Goal: Information Seeking & Learning: Learn about a topic

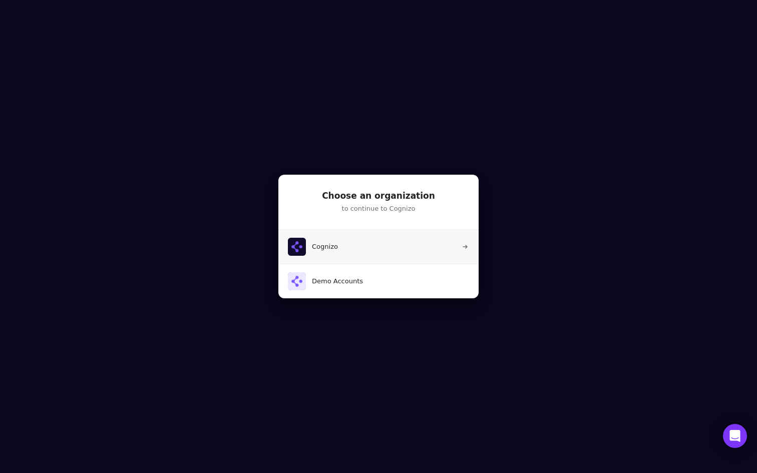
click at [376, 248] on button "Cognizo" at bounding box center [378, 247] width 201 height 34
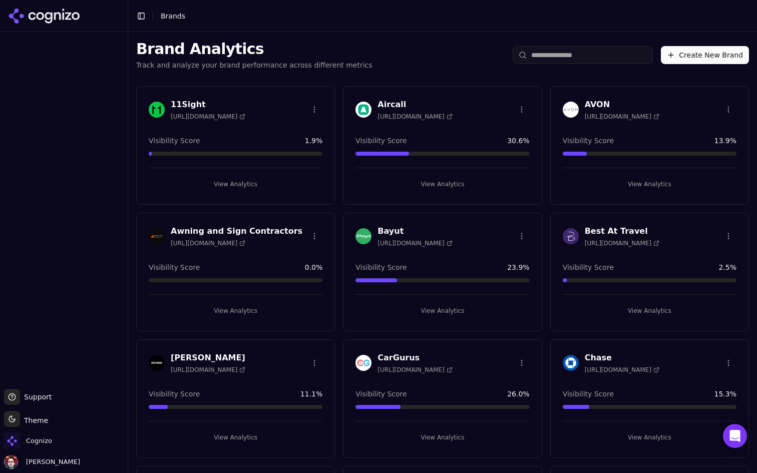
click at [588, 52] on input "search" at bounding box center [583, 55] width 140 height 18
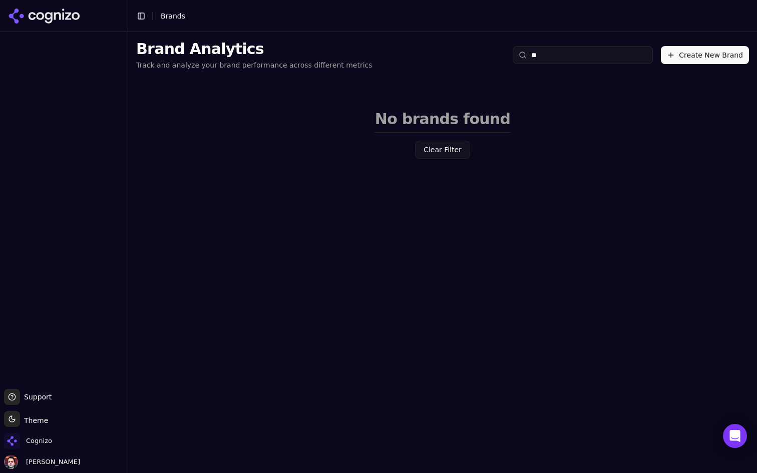
type input "*"
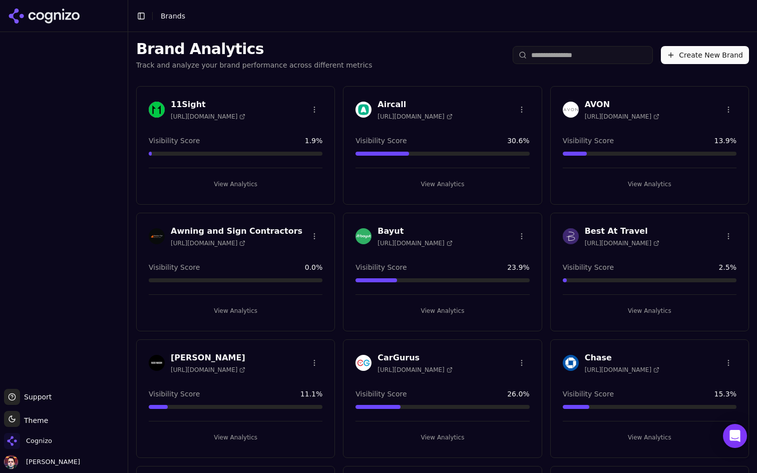
click at [390, 72] on div "Brand Analytics Track and analyze your brand performance across different metri…" at bounding box center [442, 55] width 629 height 46
click at [25, 444] on span "Cognizo" at bounding box center [28, 441] width 48 height 16
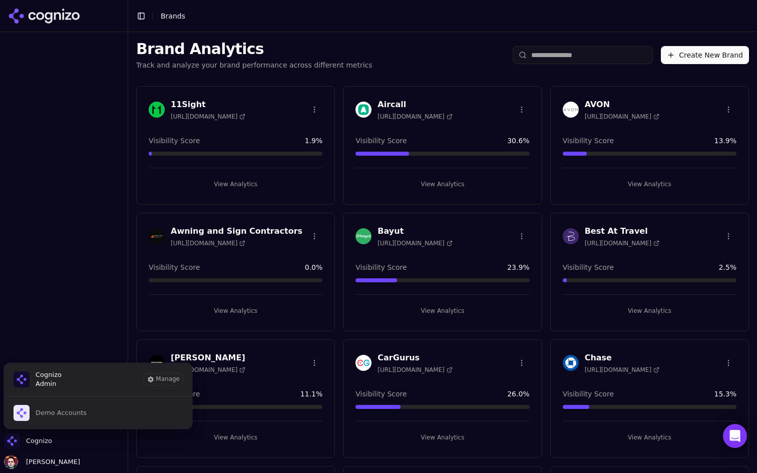
click at [427, 46] on div "Brand Analytics Track and analyze your brand performance across different metri…" at bounding box center [442, 55] width 629 height 46
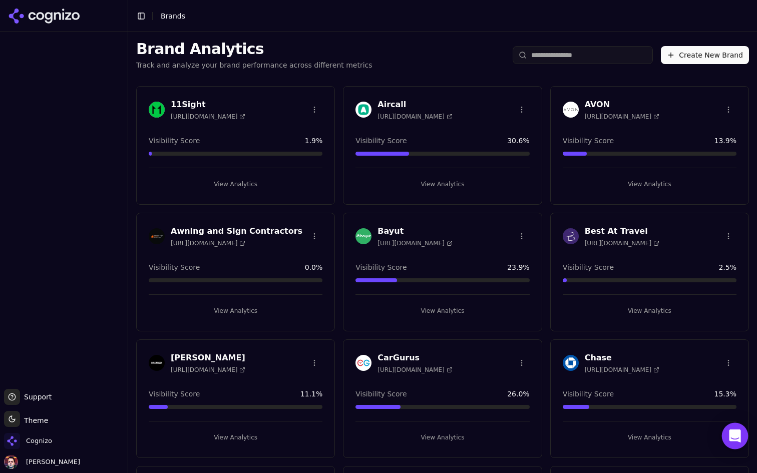
click at [743, 434] on div "Open Intercom Messenger" at bounding box center [735, 436] width 27 height 27
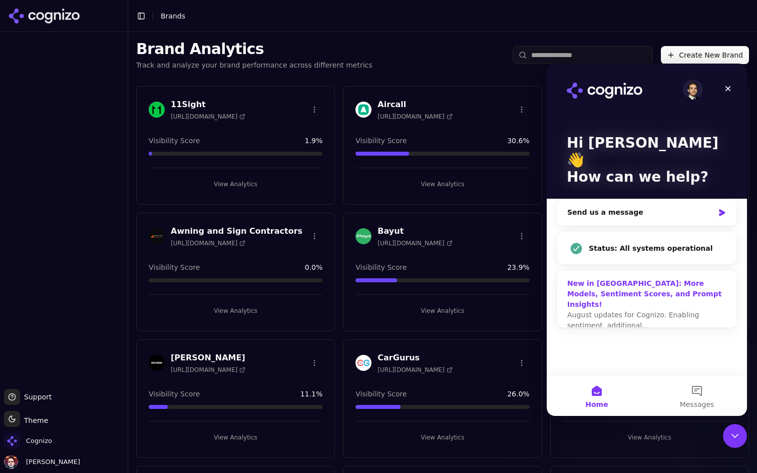
click at [667, 282] on div "New in [GEOGRAPHIC_DATA]: More Models, Sentiment Scores, and Prompt Insights!" at bounding box center [647, 294] width 159 height 32
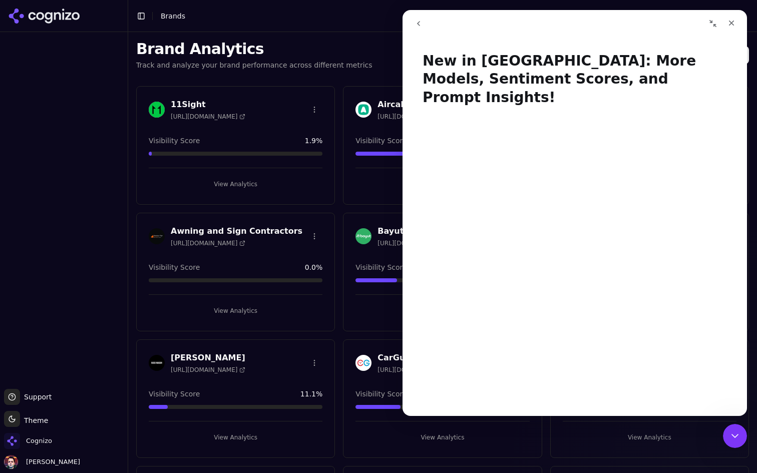
click at [422, 21] on icon "go back" at bounding box center [419, 24] width 8 height 8
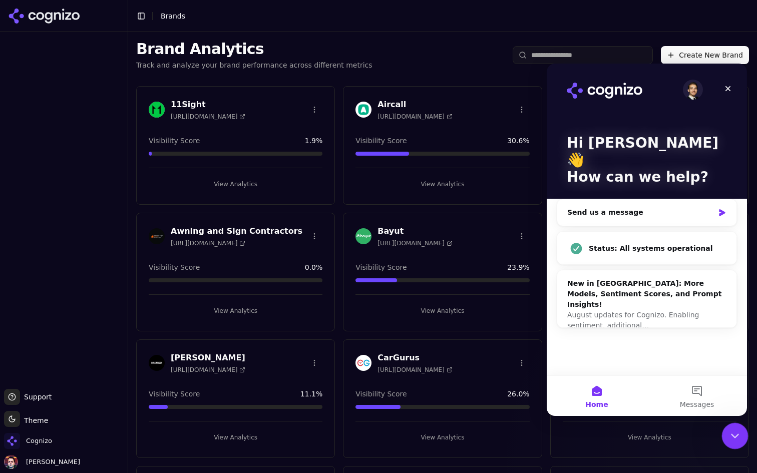
click at [739, 433] on icon "Close Intercom Messenger" at bounding box center [734, 435] width 12 height 12
